Goal: Information Seeking & Learning: Learn about a topic

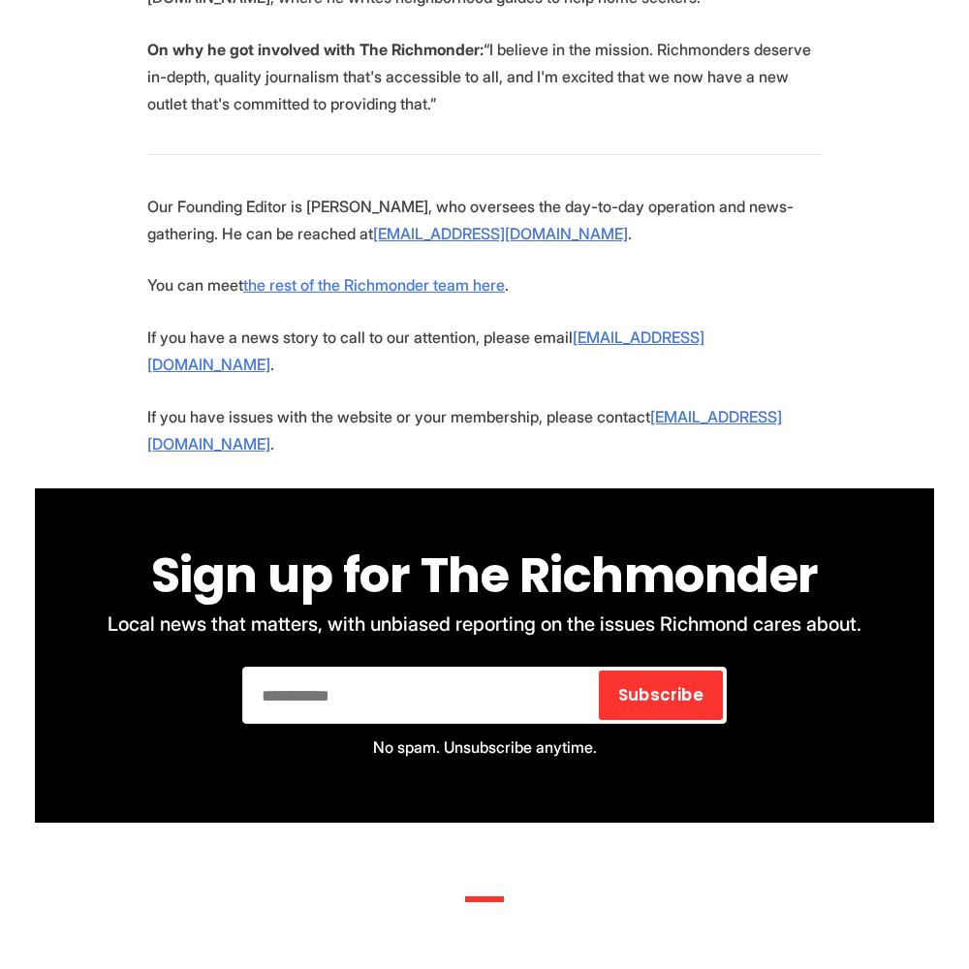
scroll to position [4627, 0]
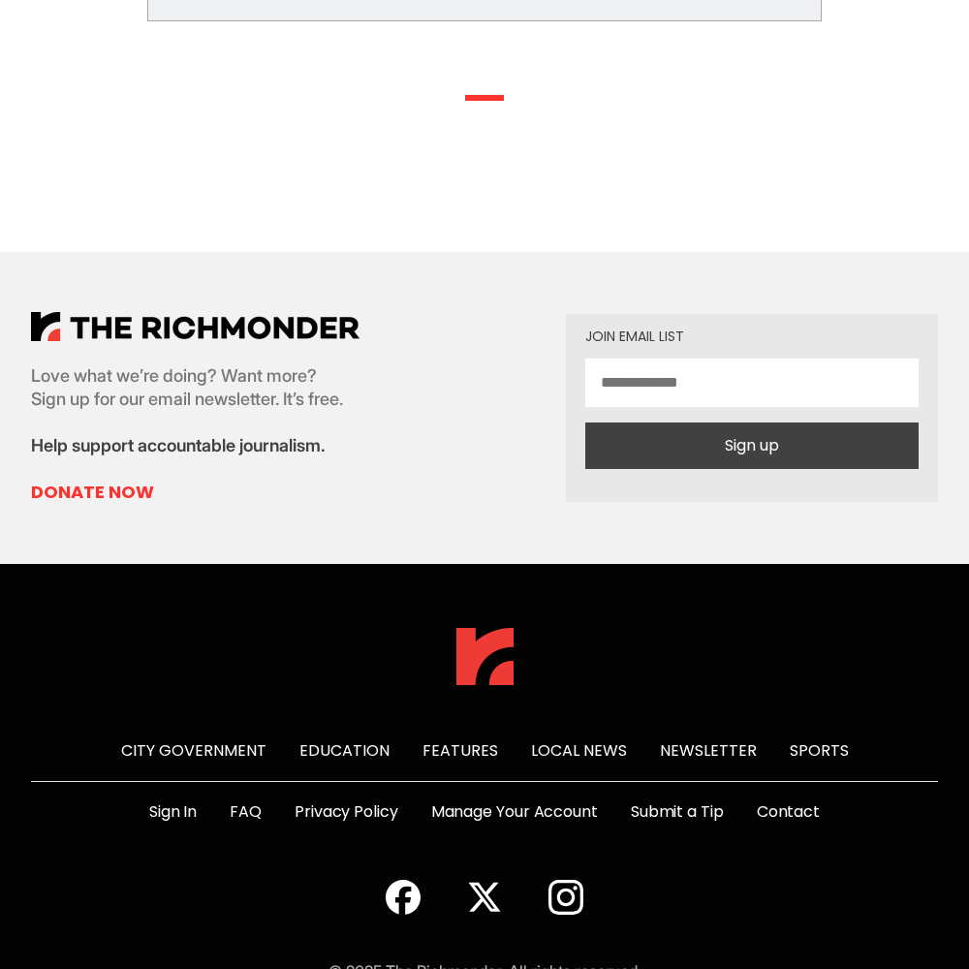
scroll to position [998, 0]
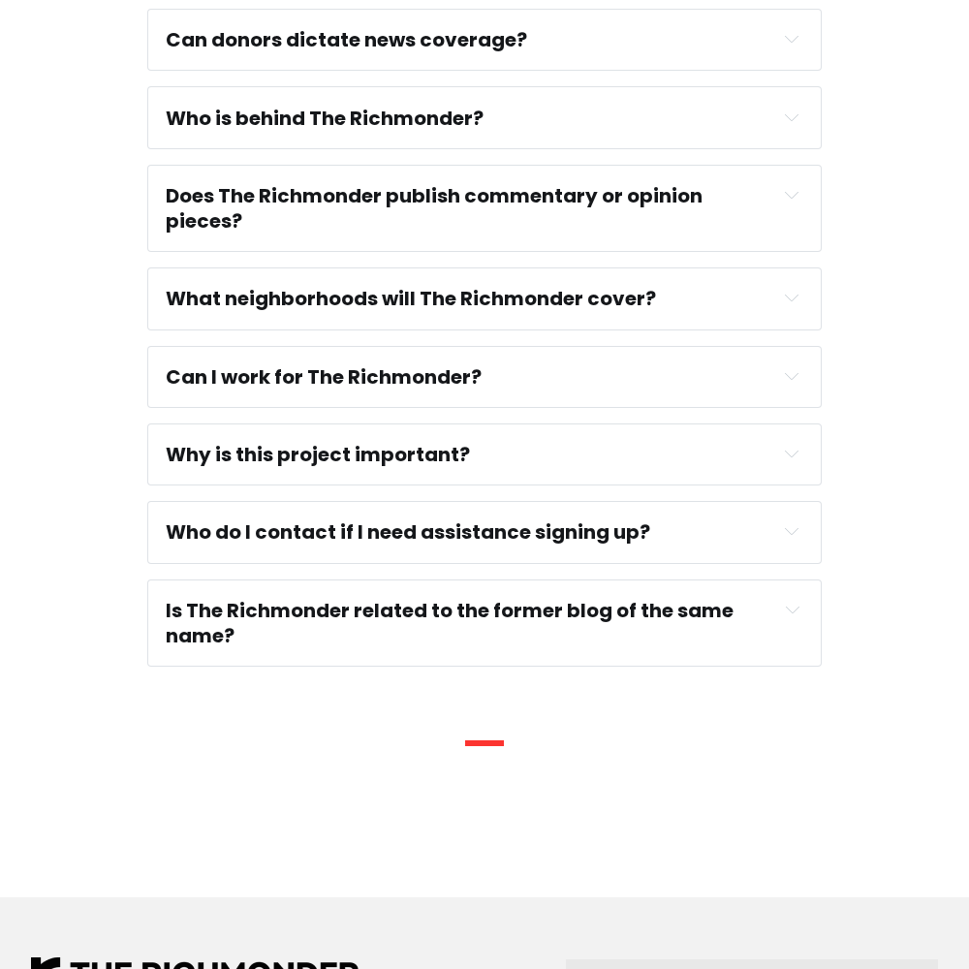
scroll to position [1671, 0]
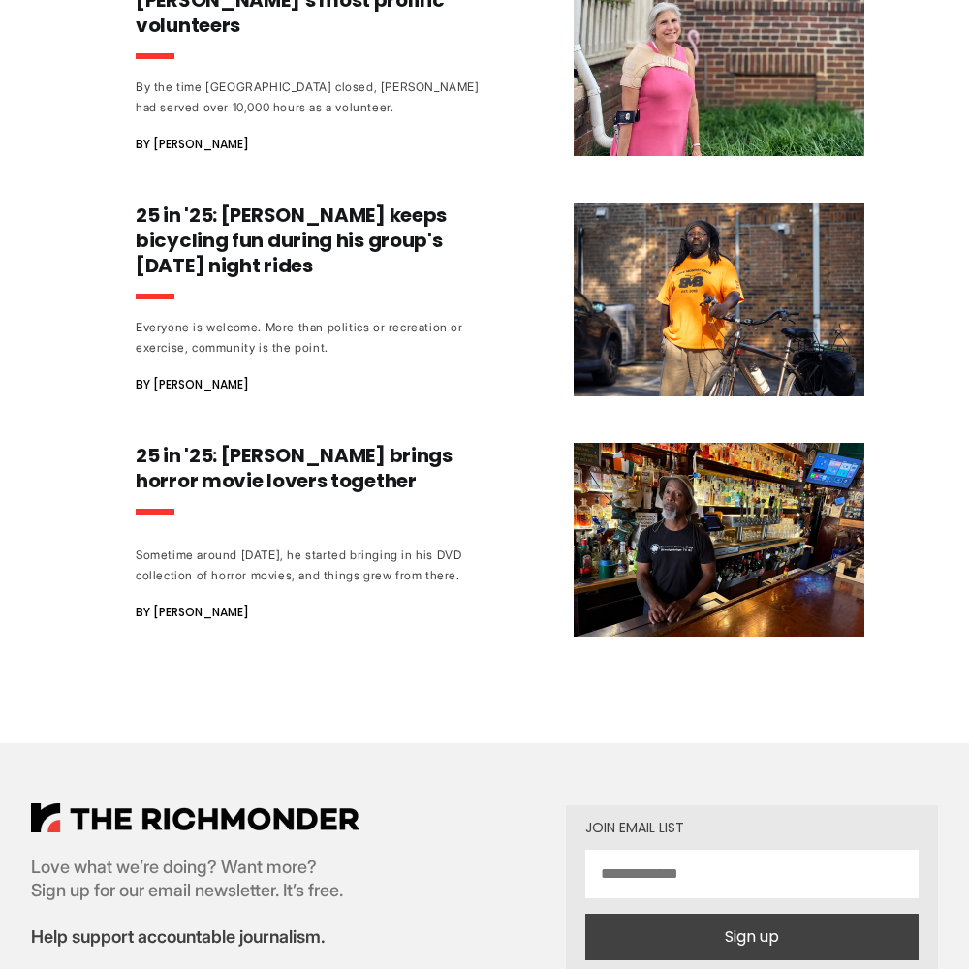
scroll to position [2462, 0]
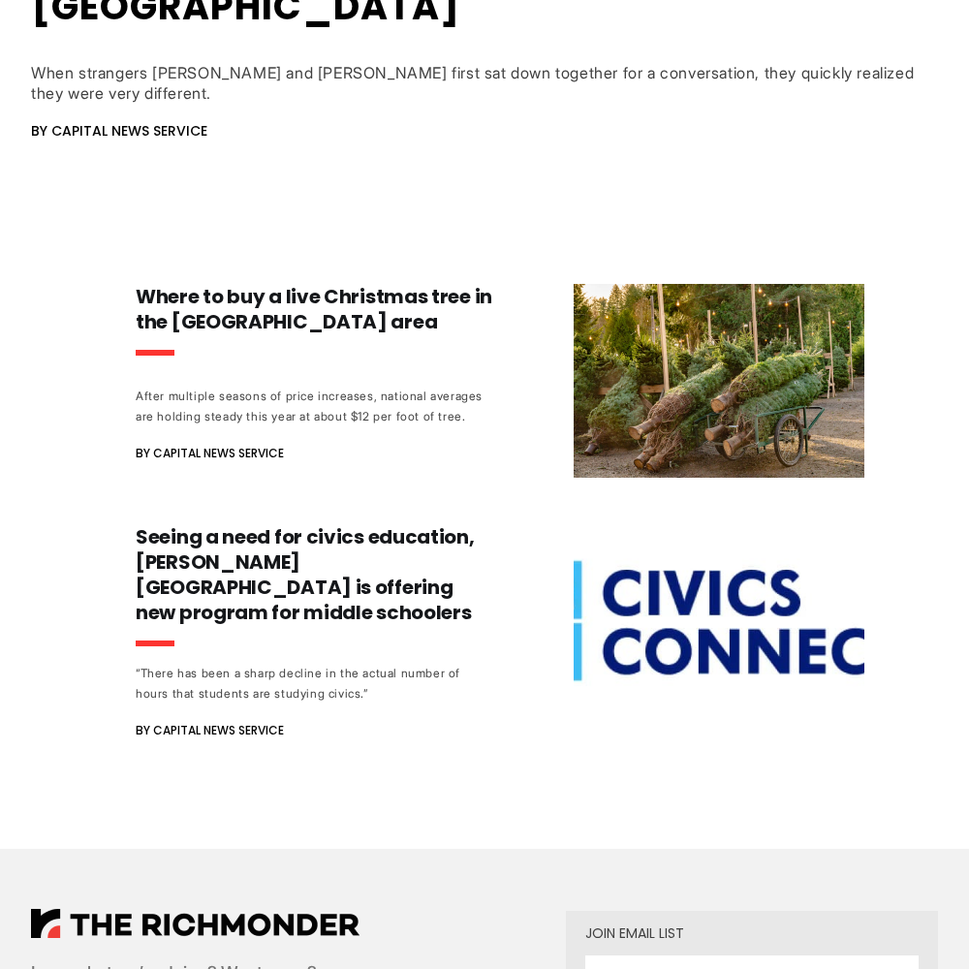
scroll to position [1599, 0]
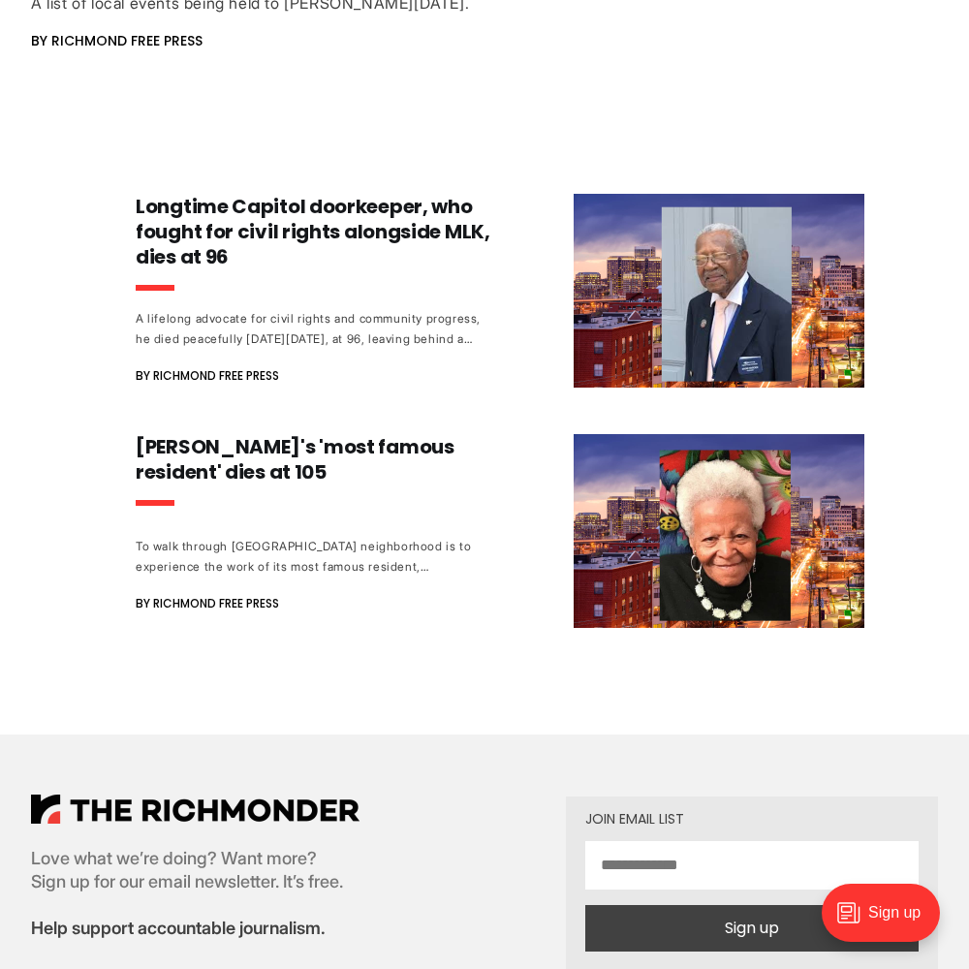
scroll to position [1508, 0]
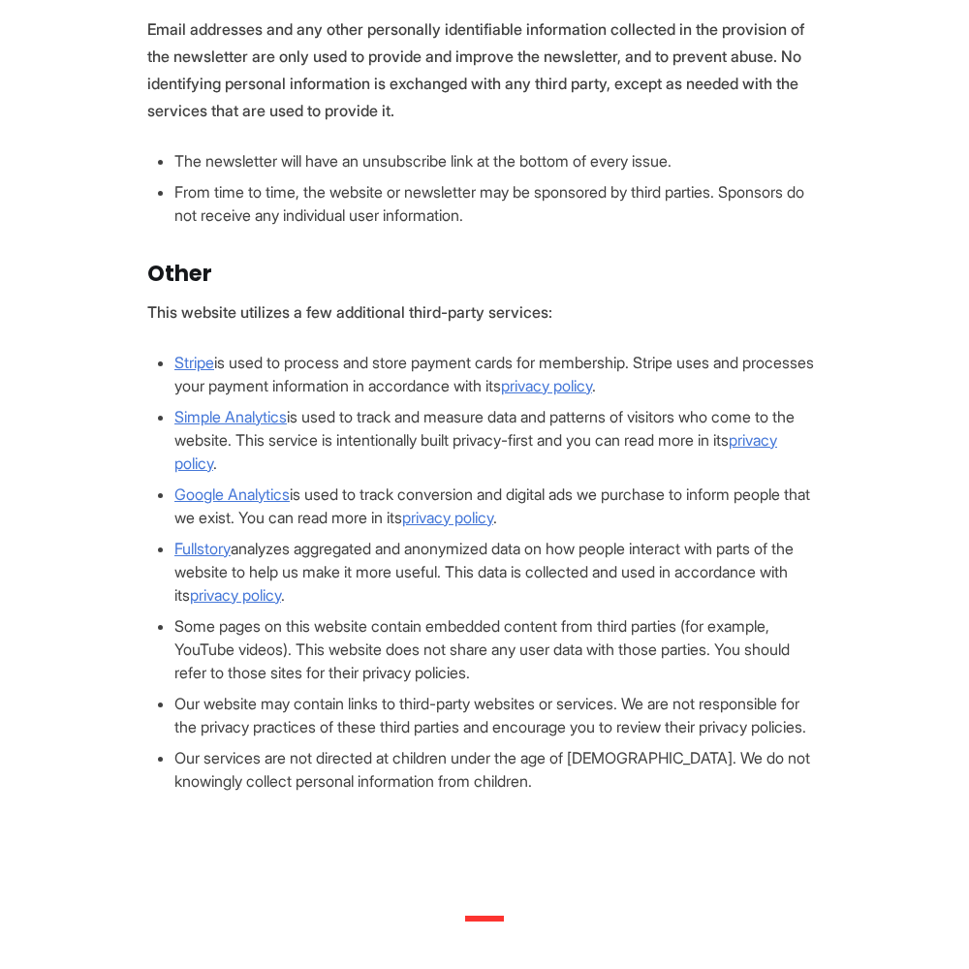
scroll to position [1847, 0]
